Goal: Task Accomplishment & Management: Use online tool/utility

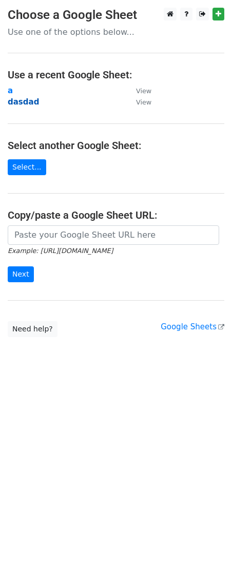
click at [16, 103] on strong "dasdad" at bounding box center [23, 101] width 31 height 9
click at [9, 90] on strong "a" at bounding box center [10, 90] width 5 height 9
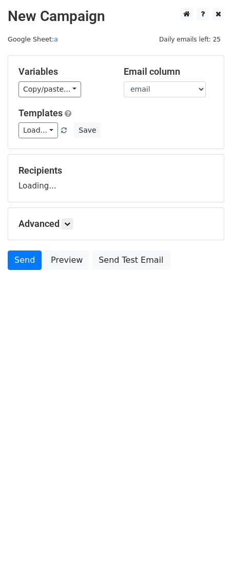
click at [9, 89] on div "Variables Copy/paste... {{nama }} {{email}} {{total}} Email column nama email t…" at bounding box center [115, 102] width 215 height 93
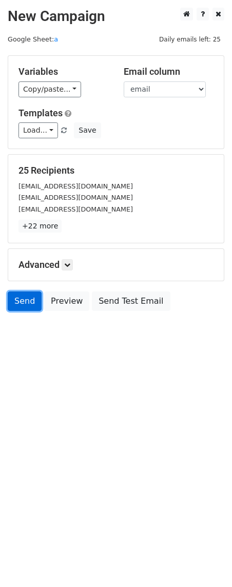
click at [29, 303] on link "Send" at bounding box center [25, 301] width 34 height 19
